Goal: Use online tool/utility

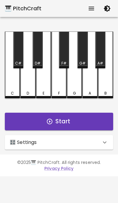
click at [46, 119] on icon "button" at bounding box center [49, 121] width 7 height 7
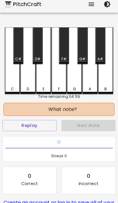
scroll to position [5, 0]
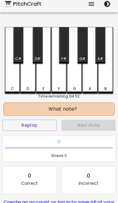
click at [107, 77] on div "B" at bounding box center [105, 60] width 15 height 67
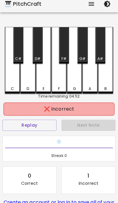
click at [107, 77] on div "B" at bounding box center [105, 60] width 15 height 67
click at [89, 79] on div "A" at bounding box center [89, 60] width 15 height 67
click at [72, 78] on div "G" at bounding box center [74, 60] width 15 height 67
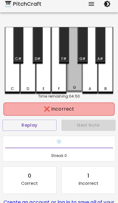
click at [71, 78] on div "G" at bounding box center [74, 59] width 15 height 65
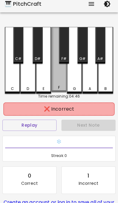
click at [58, 83] on div "F" at bounding box center [58, 59] width 15 height 65
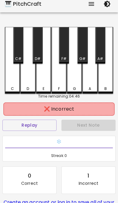
click at [42, 84] on div "E" at bounding box center [43, 60] width 15 height 67
click at [28, 75] on div "D" at bounding box center [27, 60] width 15 height 67
click at [17, 80] on div "C" at bounding box center [12, 60] width 15 height 67
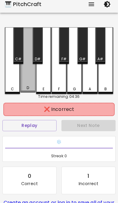
scroll to position [4, 0]
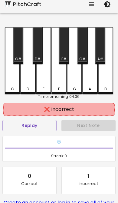
click at [15, 78] on div "C" at bounding box center [12, 60] width 15 height 67
click at [99, 48] on div "A#" at bounding box center [100, 45] width 10 height 37
click at [78, 42] on div "G#" at bounding box center [82, 45] width 10 height 37
click at [61, 38] on div "F#" at bounding box center [64, 45] width 10 height 37
click at [39, 45] on div "D#" at bounding box center [38, 45] width 10 height 37
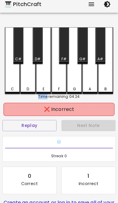
click at [11, 42] on div "C" at bounding box center [12, 60] width 15 height 67
click at [112, 2] on button "button" at bounding box center [107, 4] width 12 height 12
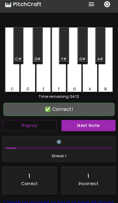
click at [109, 67] on div "B" at bounding box center [105, 60] width 15 height 67
click at [101, 52] on div "A#" at bounding box center [100, 45] width 10 height 37
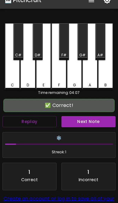
scroll to position [16, 0]
